Goal: Transaction & Acquisition: Subscribe to service/newsletter

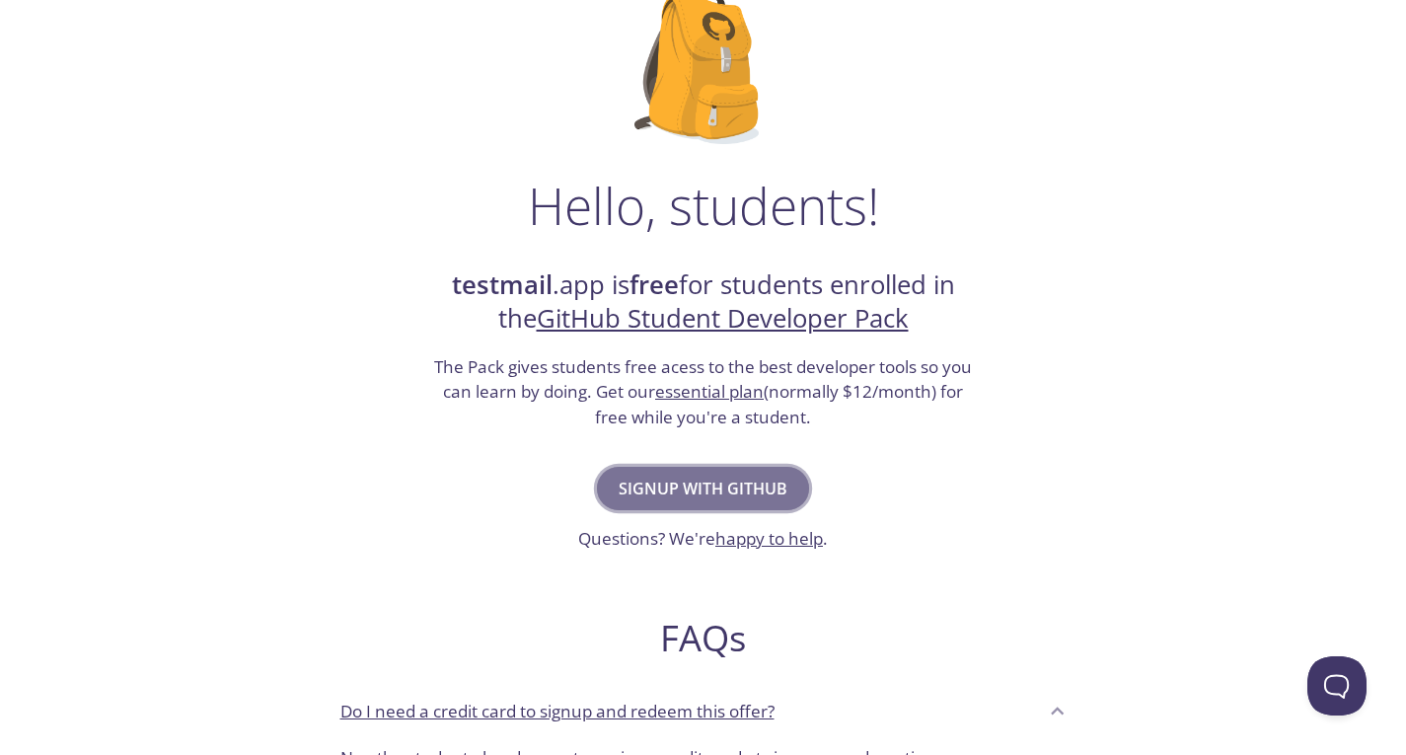
click at [674, 488] on span "Signup with GitHub" at bounding box center [702, 488] width 169 height 28
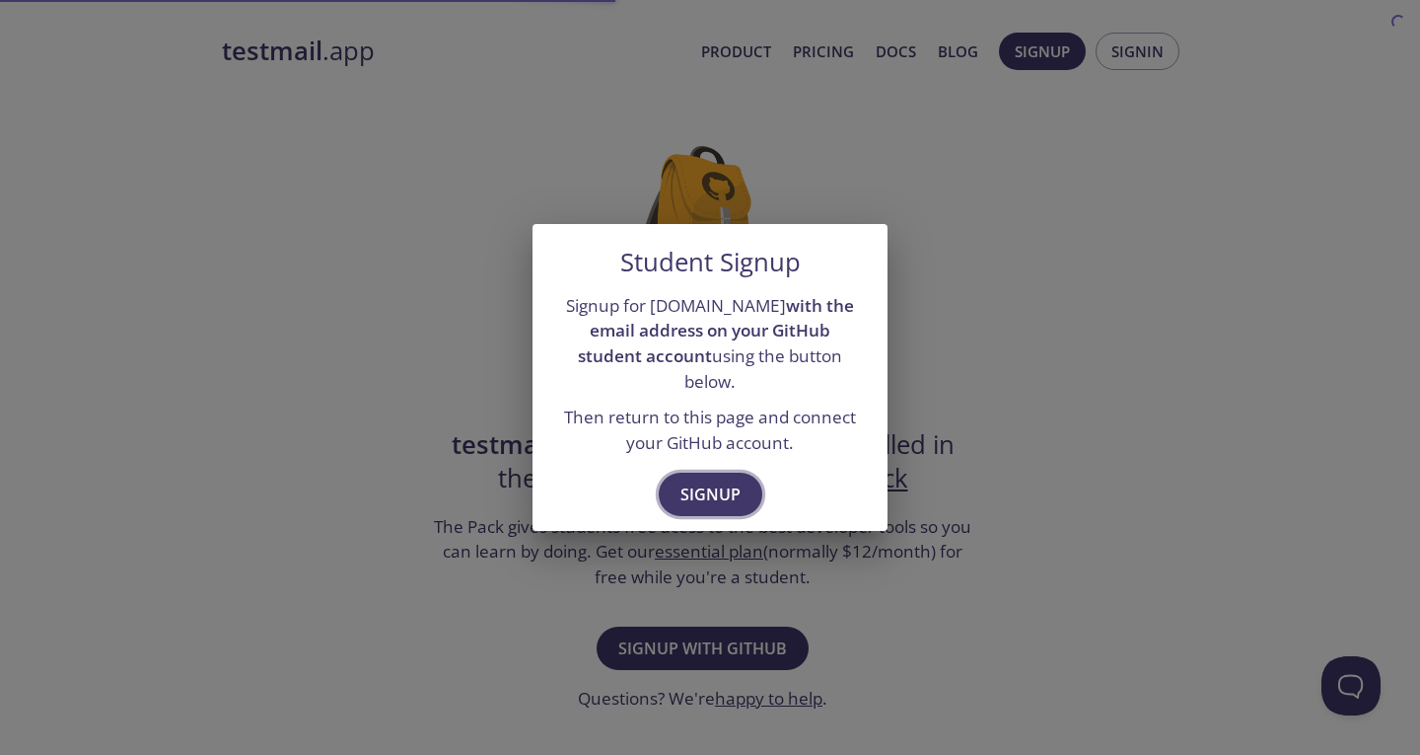
click at [698, 488] on span "Signup" at bounding box center [711, 494] width 60 height 28
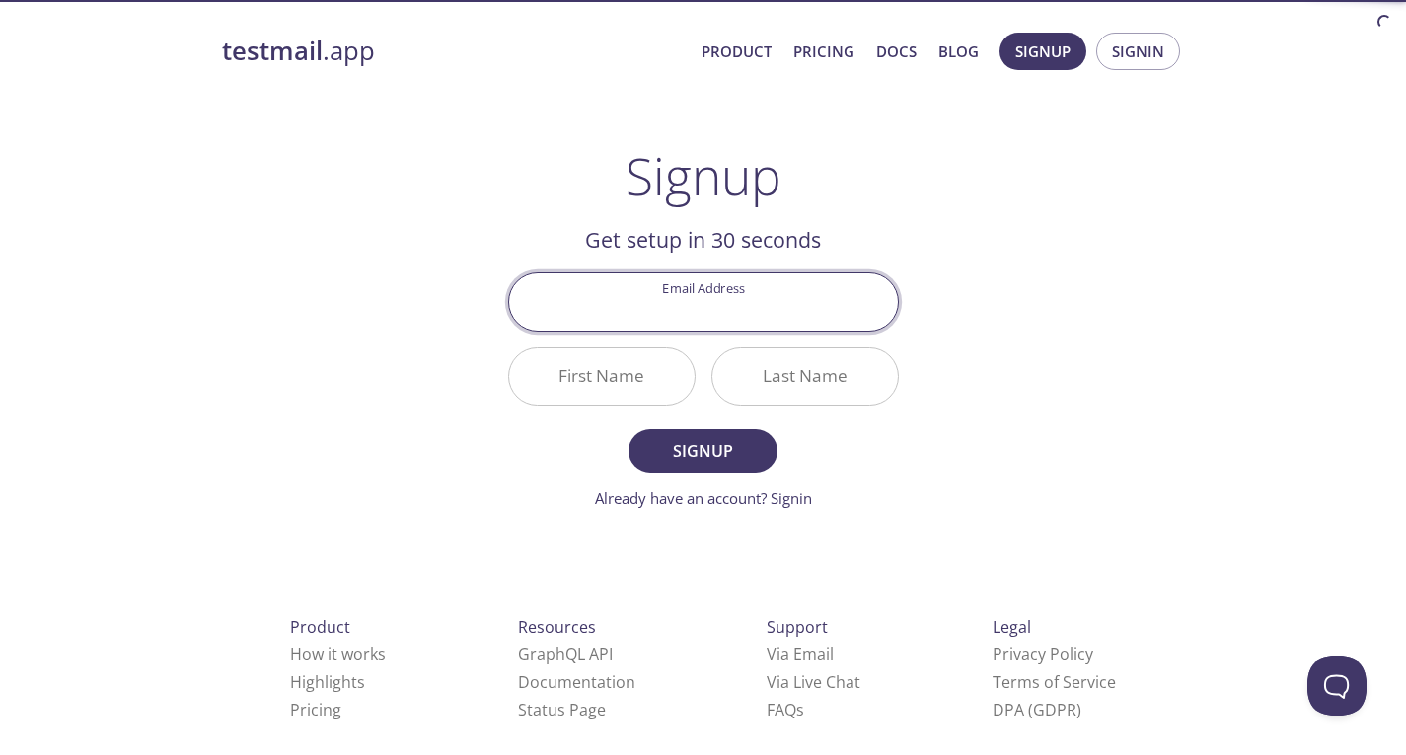
click at [720, 298] on input "Email Address" at bounding box center [703, 301] width 389 height 56
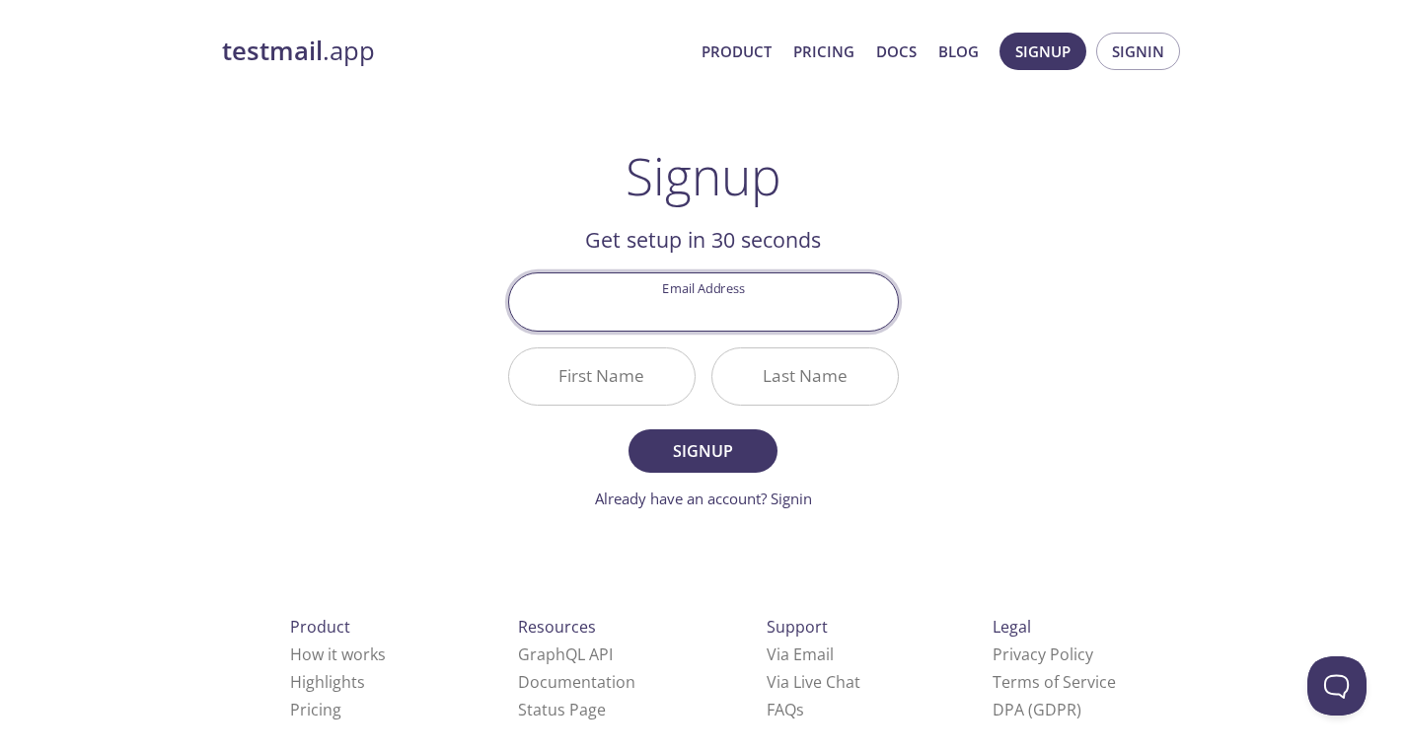
click at [314, 484] on div "testmail .app Product Pricing Docs Blog Signup Signin Signup Get setup in 30 se…" at bounding box center [703, 473] width 1010 height 906
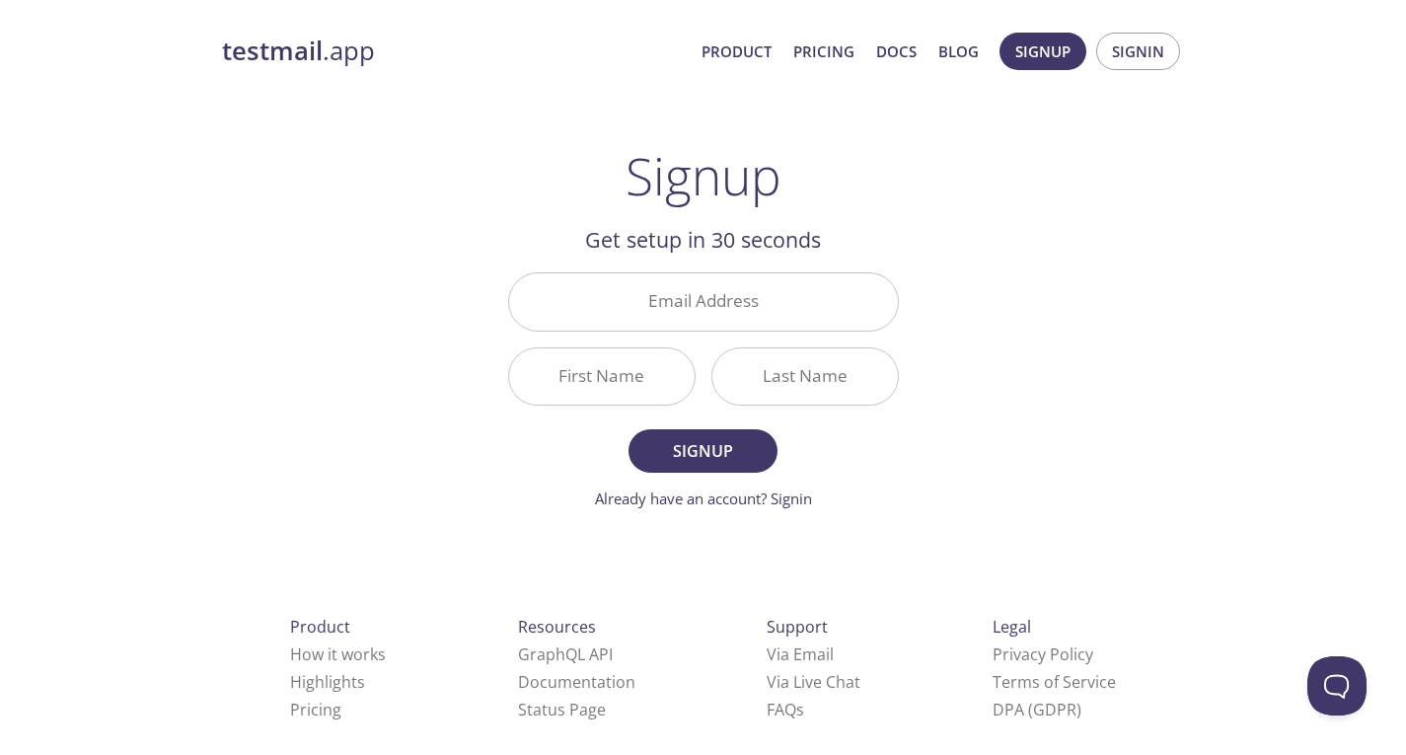
click at [683, 280] on input "Email Address" at bounding box center [703, 301] width 389 height 56
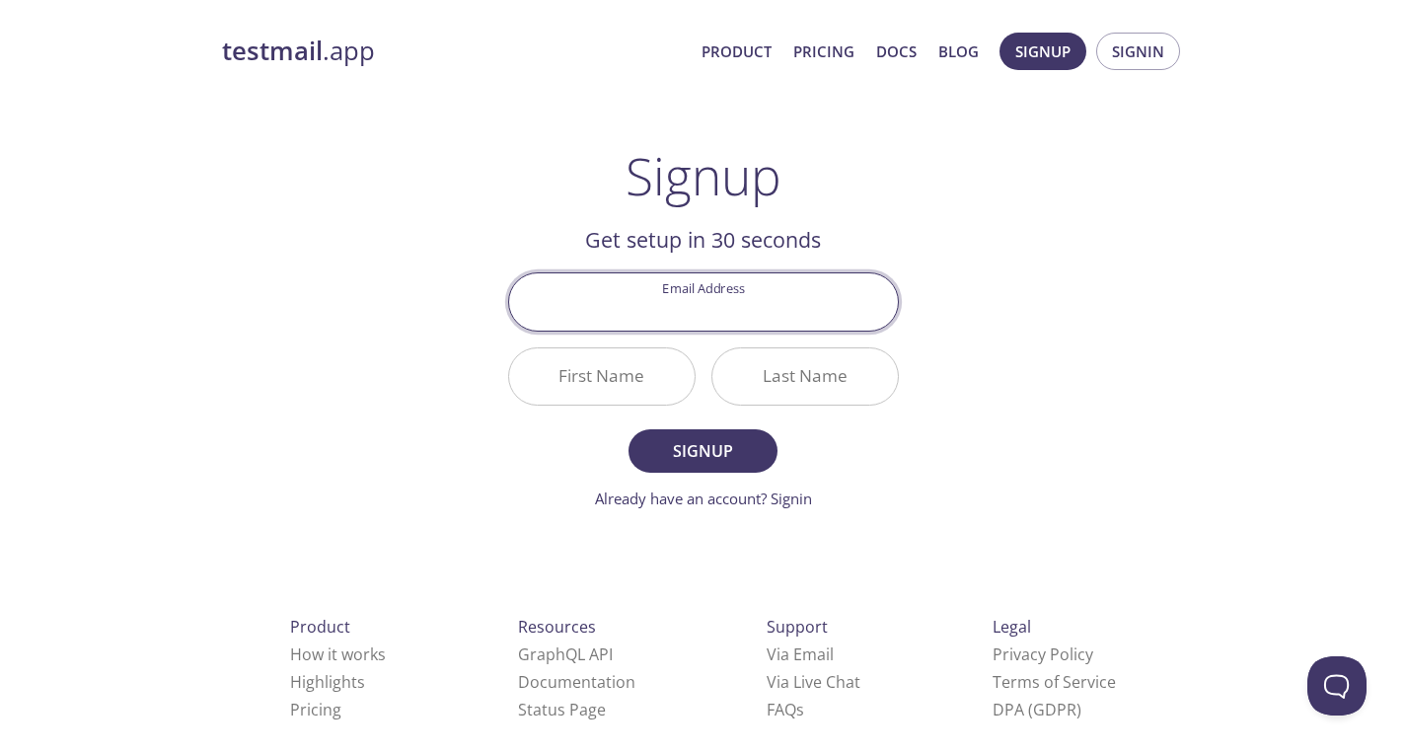
type input "[EMAIL_ADDRESS][DOMAIN_NAME]"
click at [625, 377] on input "First Name" at bounding box center [601, 376] width 185 height 56
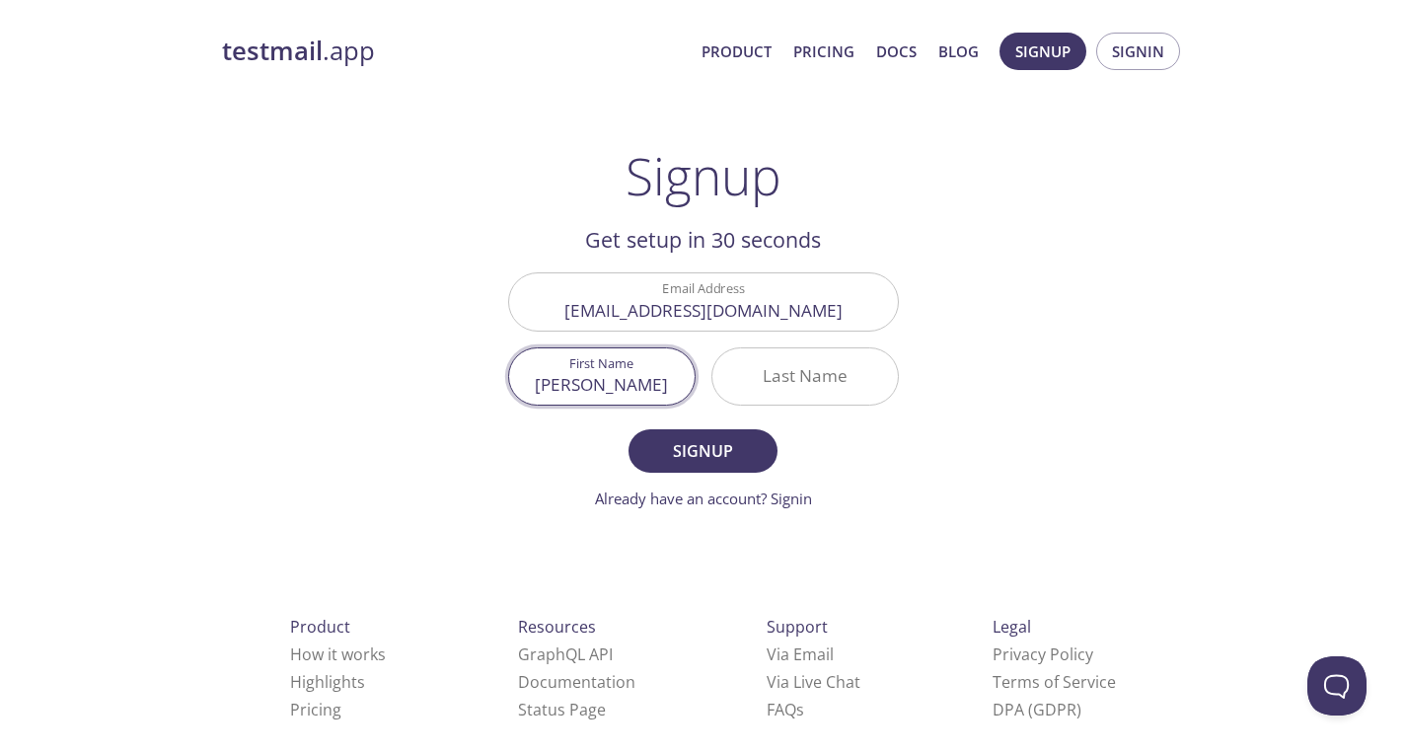
type input "[PERSON_NAME]"
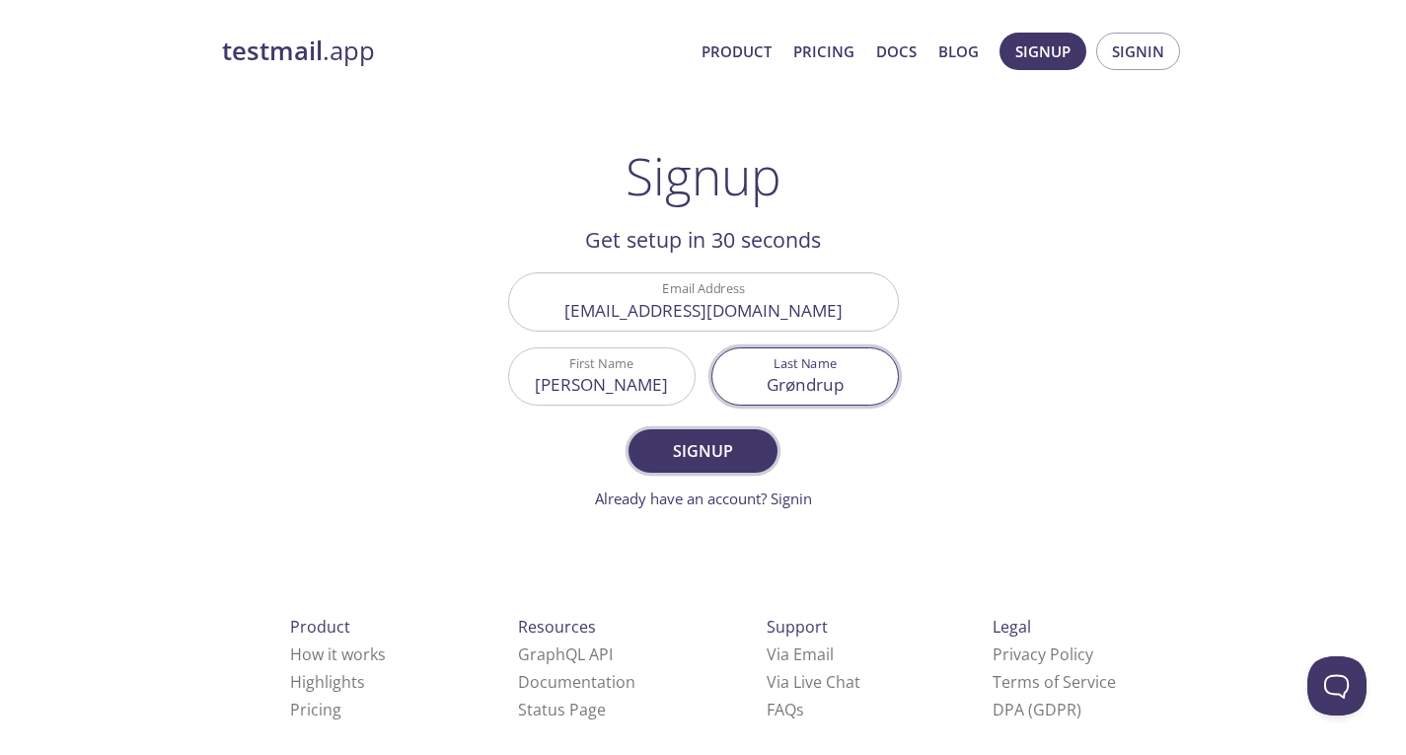
type input "Grøndrup"
click at [701, 471] on button "Signup" at bounding box center [702, 450] width 148 height 43
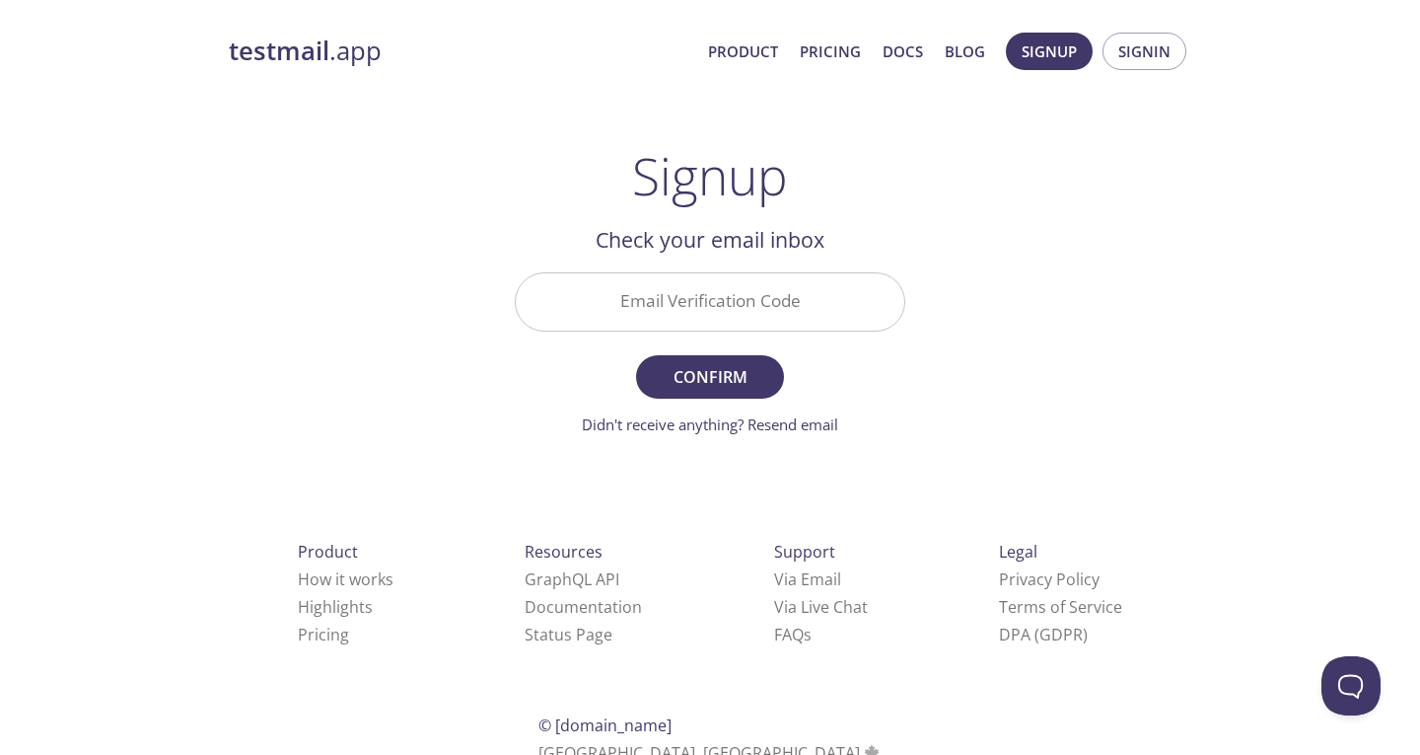
click at [688, 316] on input "Email Verification Code" at bounding box center [710, 301] width 389 height 56
click at [588, 194] on div "Signup Get setup in 30 seconds Email Address [EMAIL_ADDRESS][DOMAIN_NAME] First…" at bounding box center [710, 290] width 391 height 289
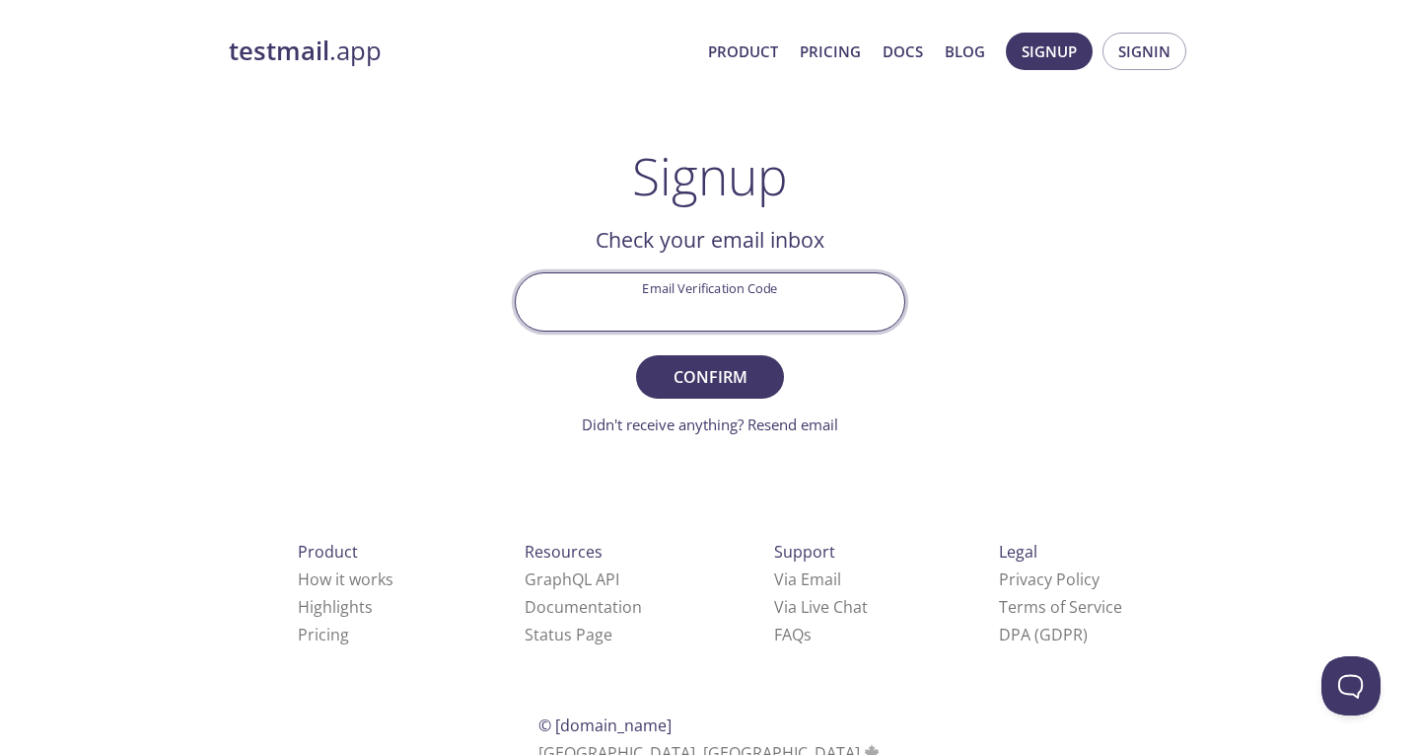
click at [669, 312] on input "Email Verification Code" at bounding box center [710, 301] width 389 height 56
paste input "8C9R8BK"
type input "8C9R8BK"
click at [708, 374] on span "Confirm" at bounding box center [710, 377] width 105 height 28
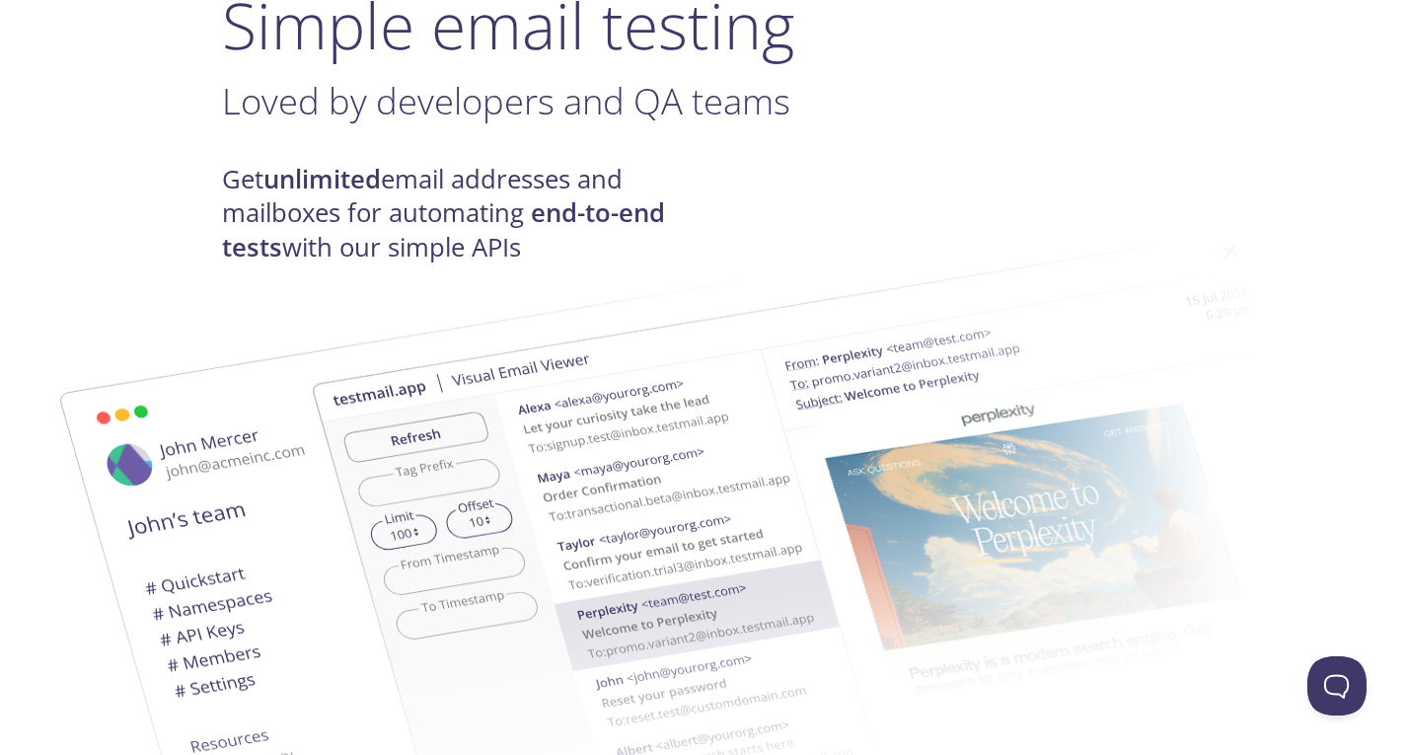
scroll to position [193, 0]
